Goal: Transaction & Acquisition: Purchase product/service

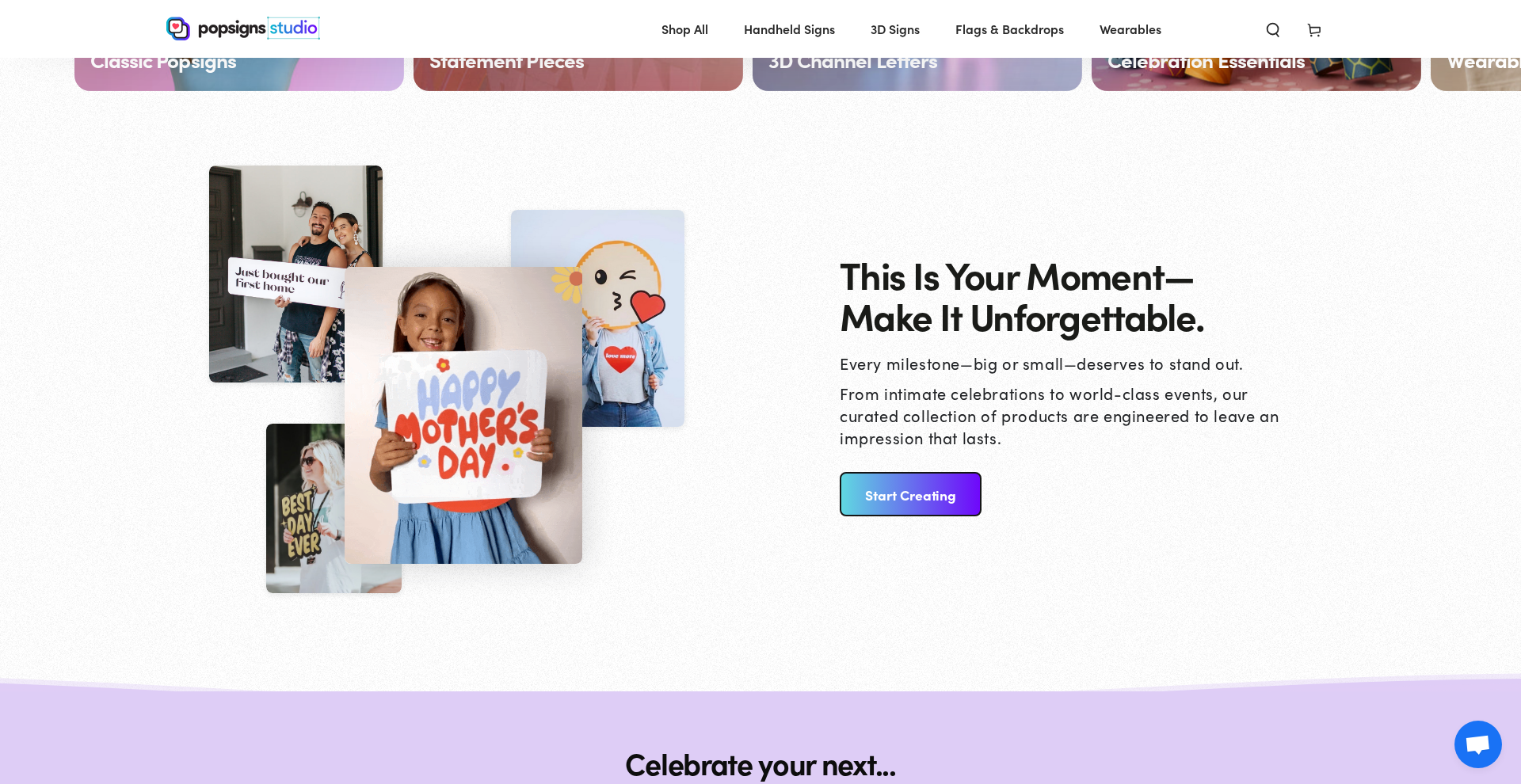
scroll to position [1611, 0]
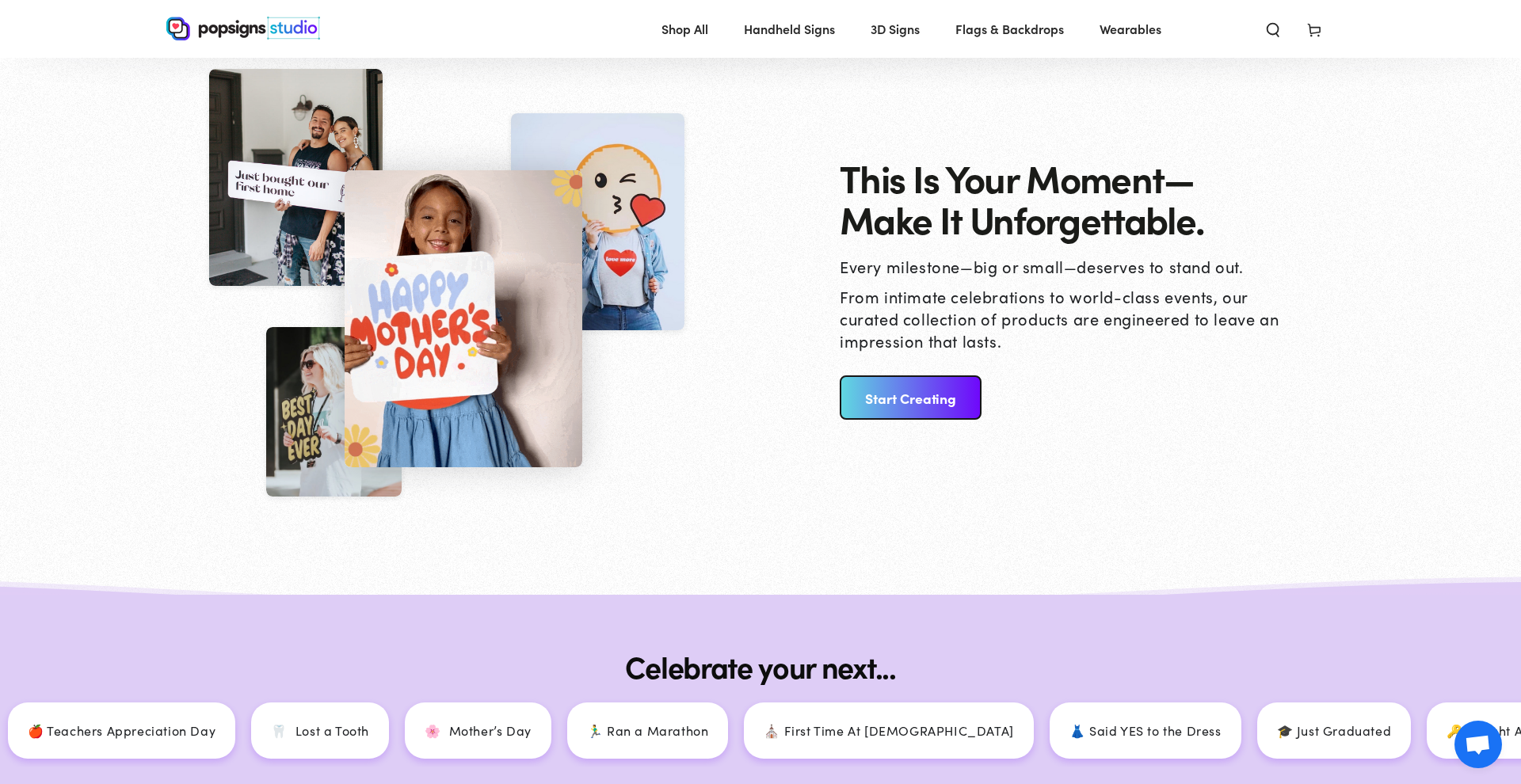
click at [962, 398] on link "Start Creating" at bounding box center [910, 397] width 142 height 44
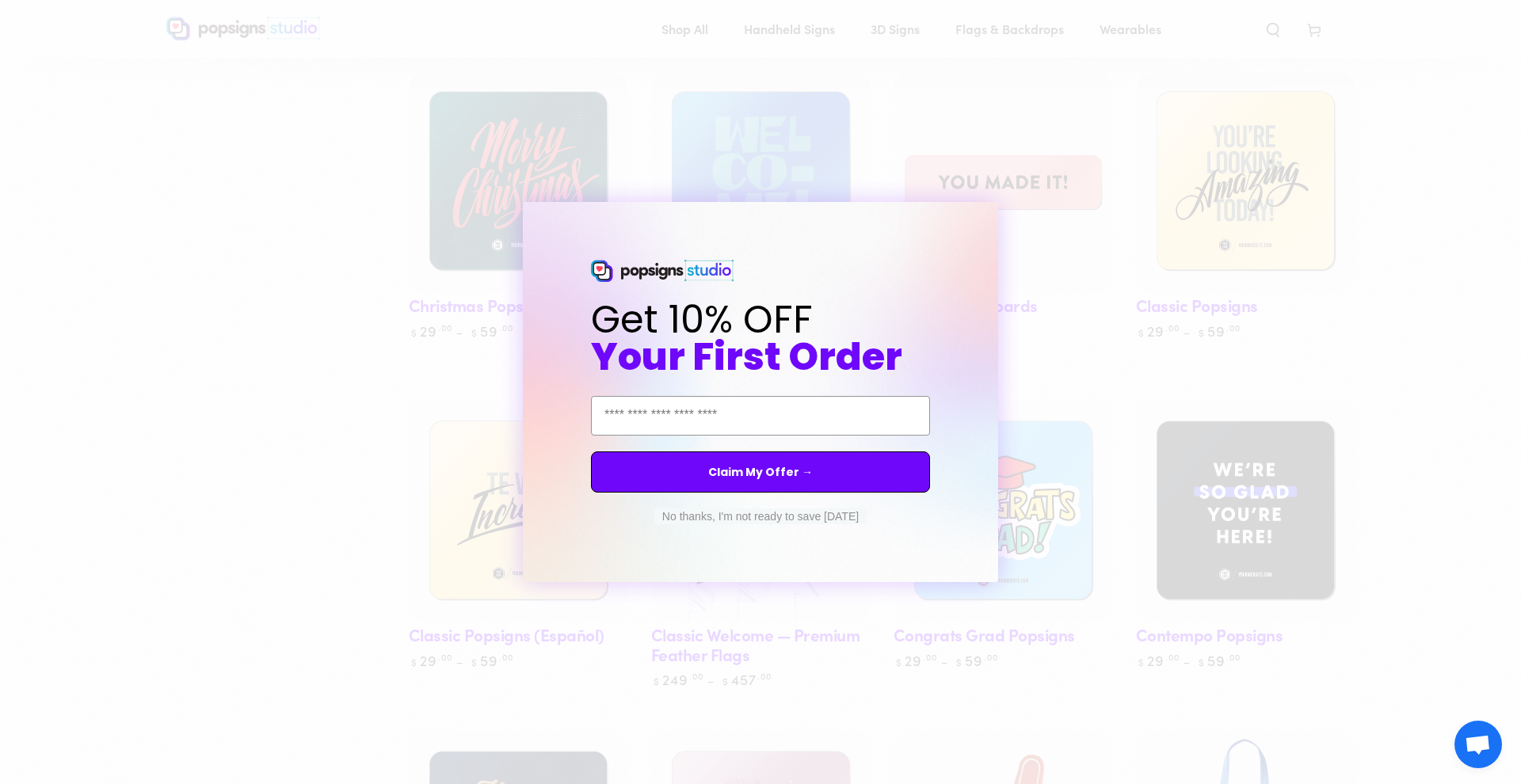
scroll to position [914, 0]
click at [997, 221] on circle "Close dialog" at bounding box center [1000, 216] width 15 height 15
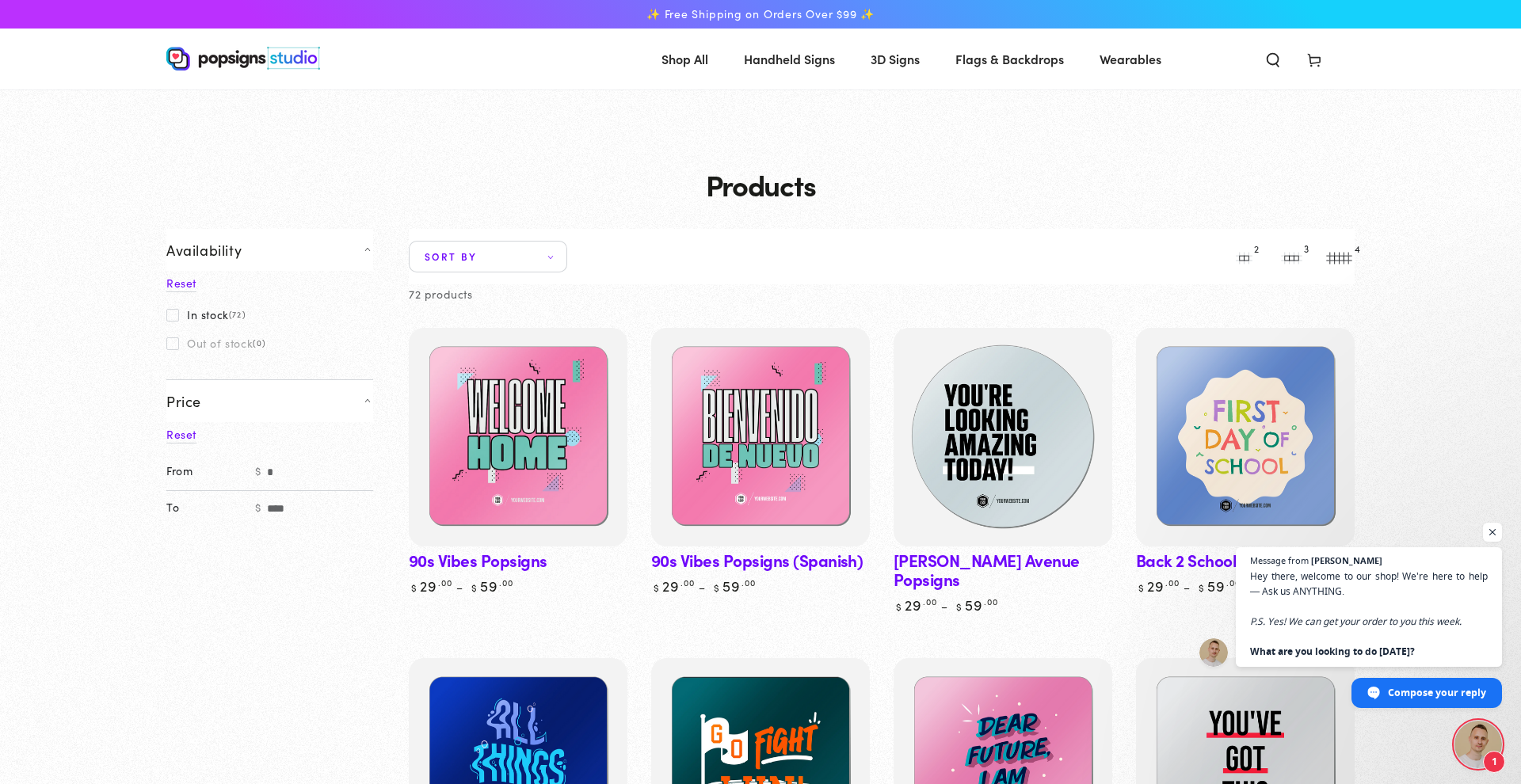
scroll to position [0, 0]
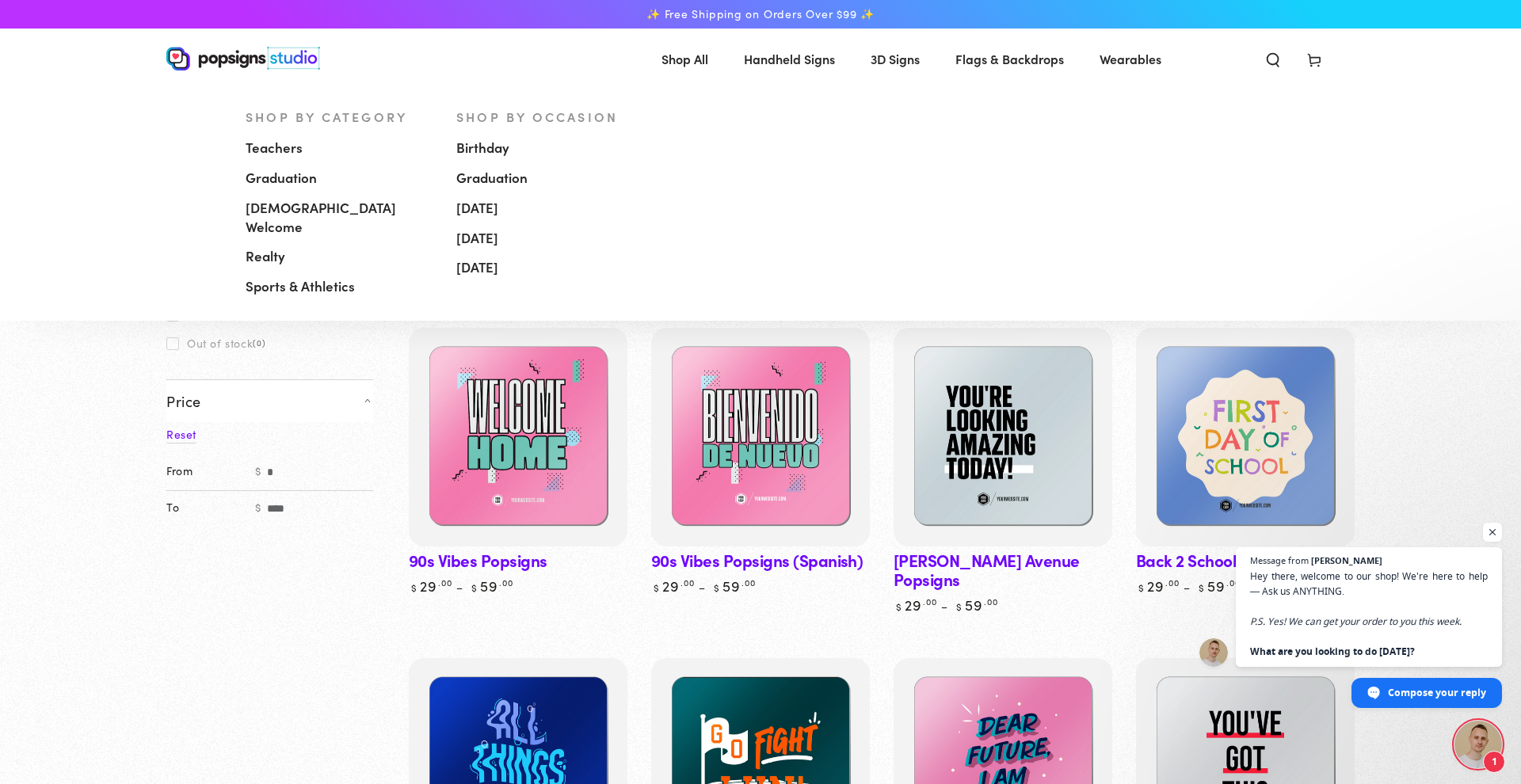
click at [812, 71] on link "Handheld Signs" at bounding box center [789, 59] width 115 height 42
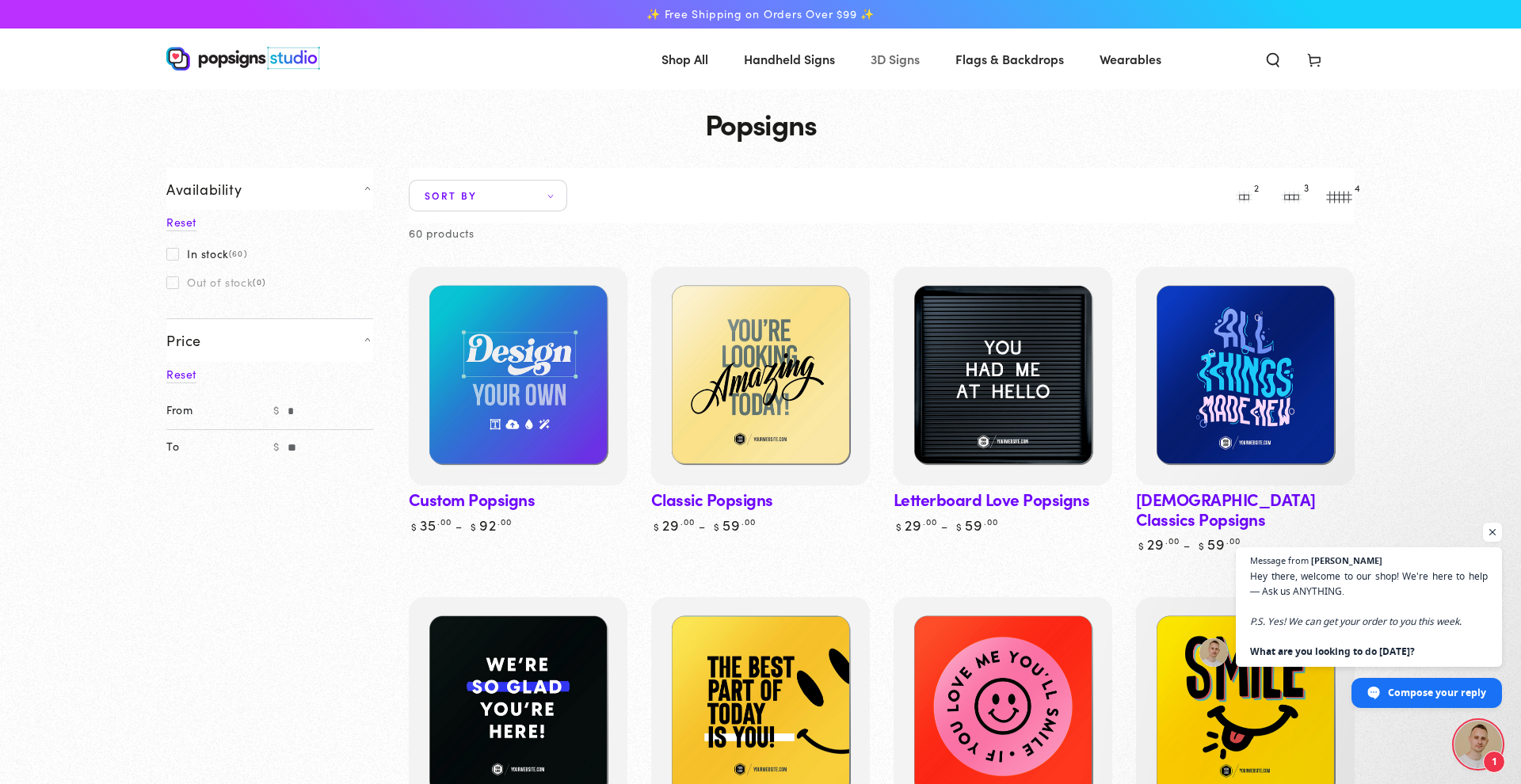
click at [903, 63] on span "3D Signs" at bounding box center [896, 59] width 49 height 23
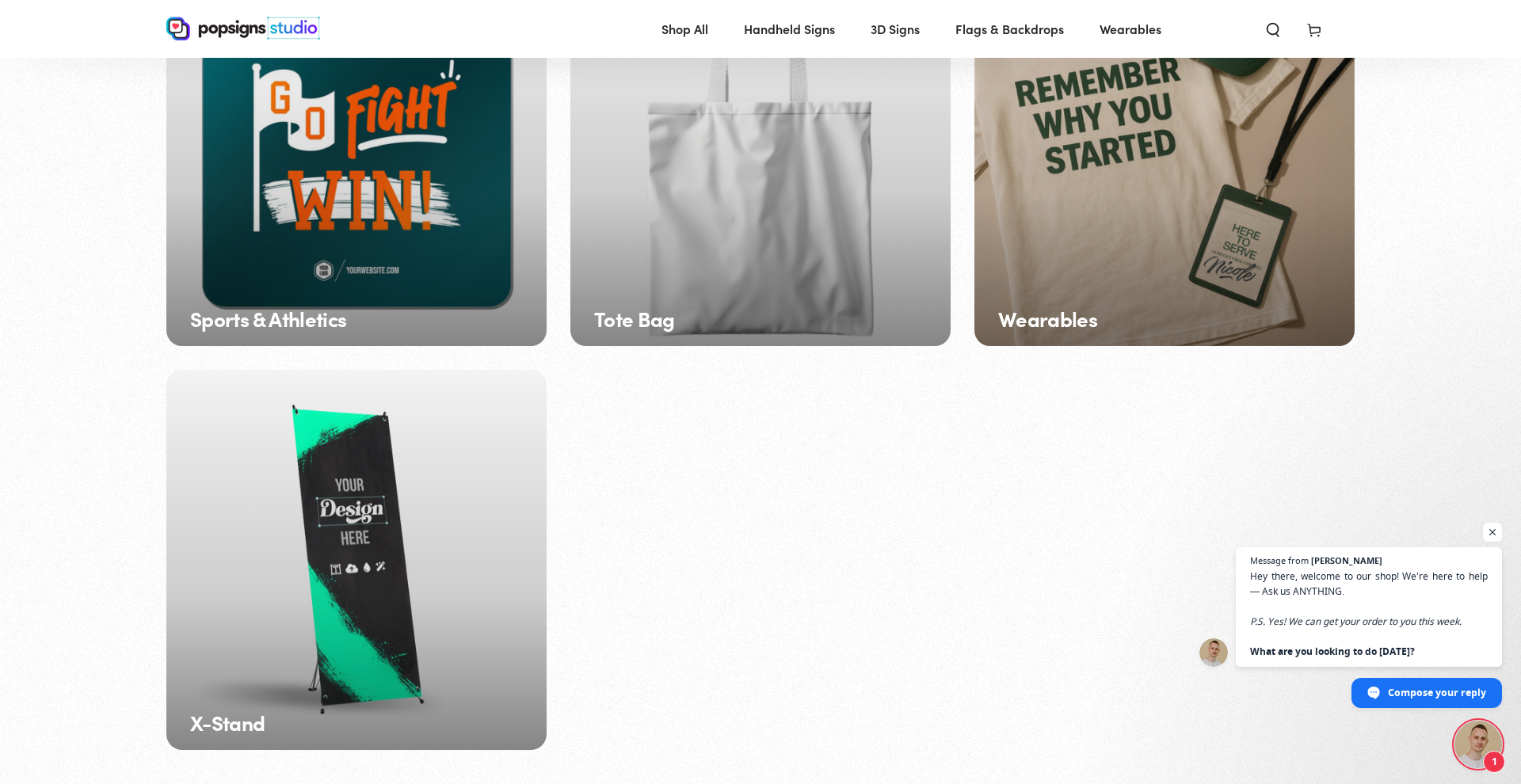
scroll to position [2477, 0]
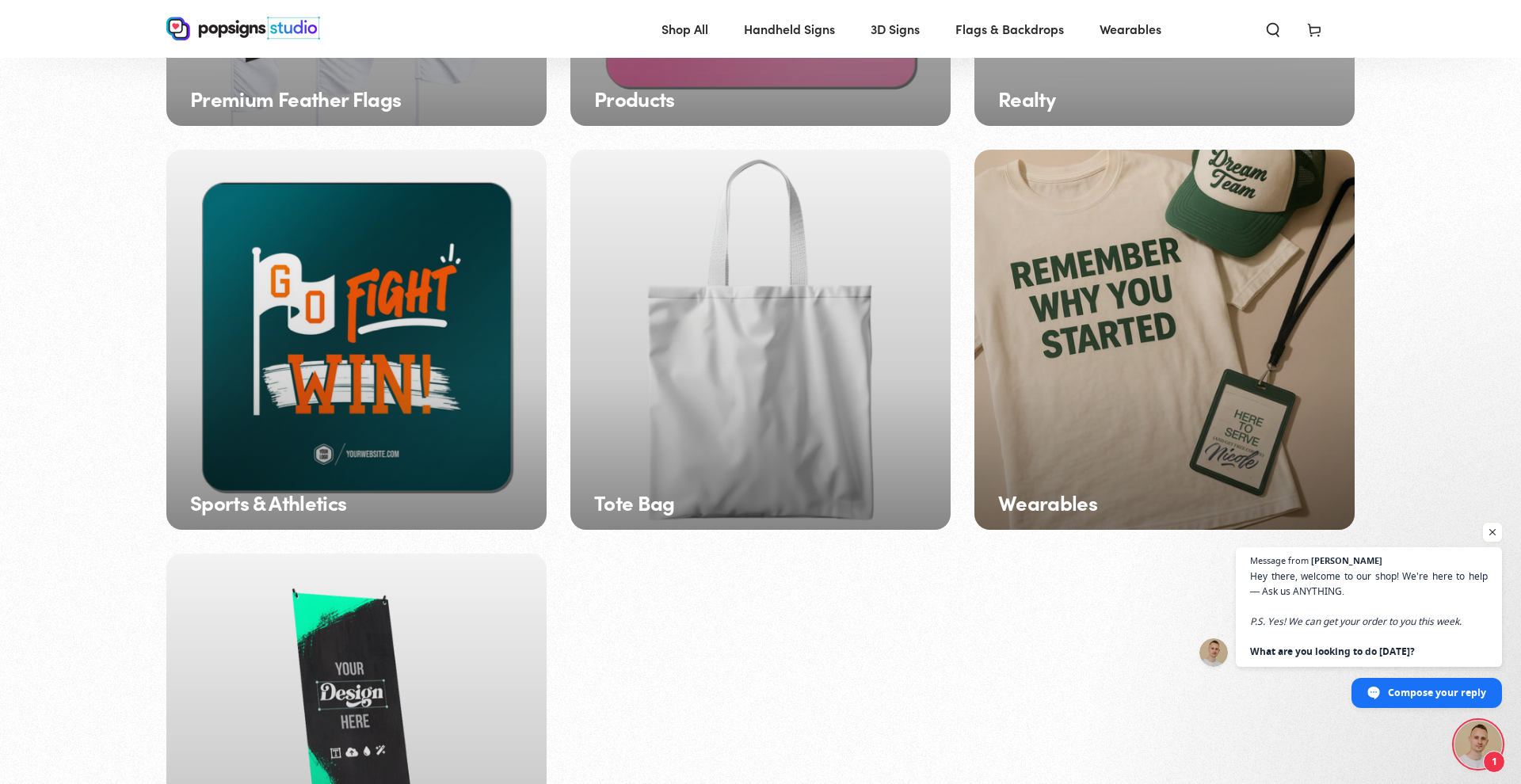
click at [1040, 350] on div "Wearables" at bounding box center [1164, 340] width 380 height 380
